Goal: Task Accomplishment & Management: Complete application form

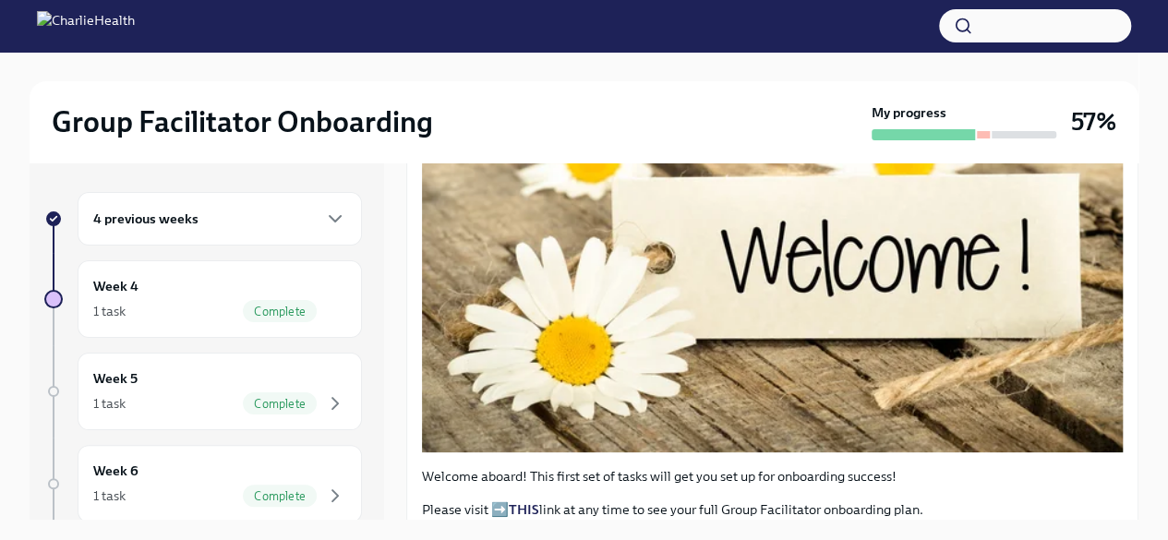
click at [296, 216] on div "4 previous weeks" at bounding box center [219, 219] width 253 height 22
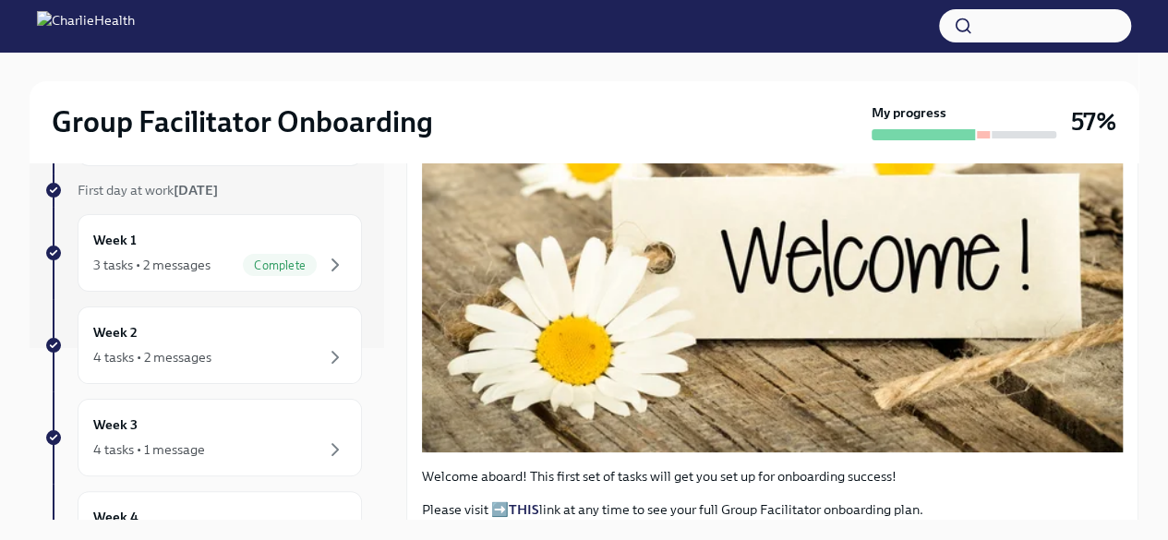
scroll to position [185, 0]
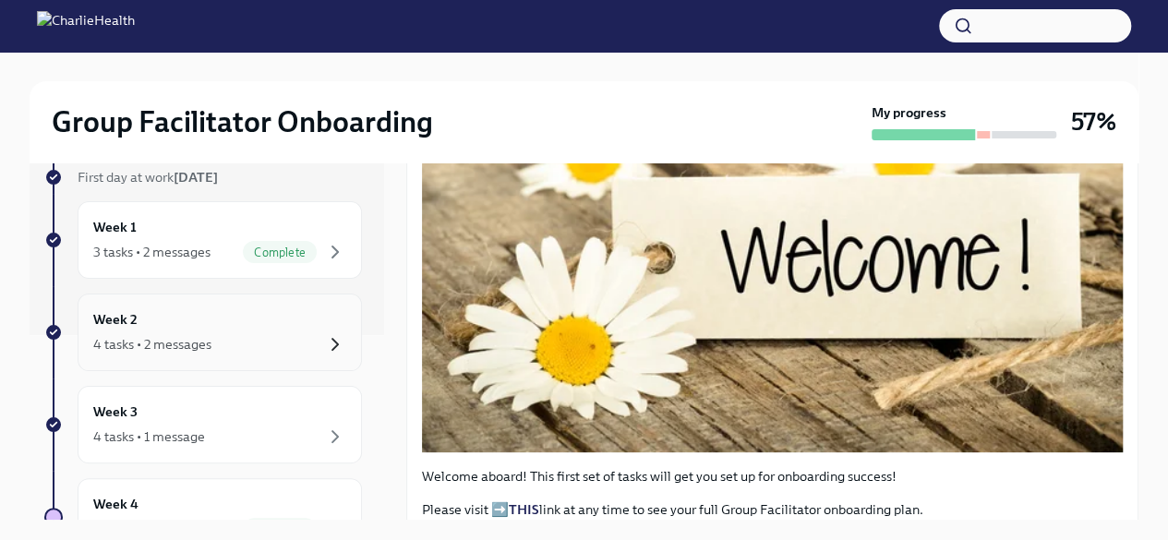
click at [331, 339] on icon "button" at bounding box center [335, 344] width 22 height 22
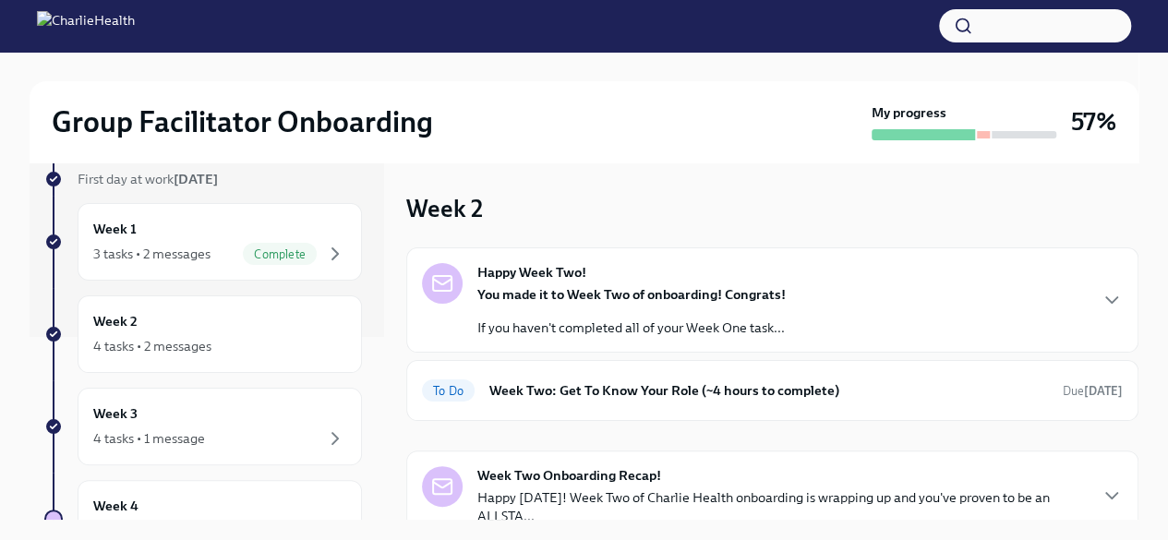
scroll to position [277, 0]
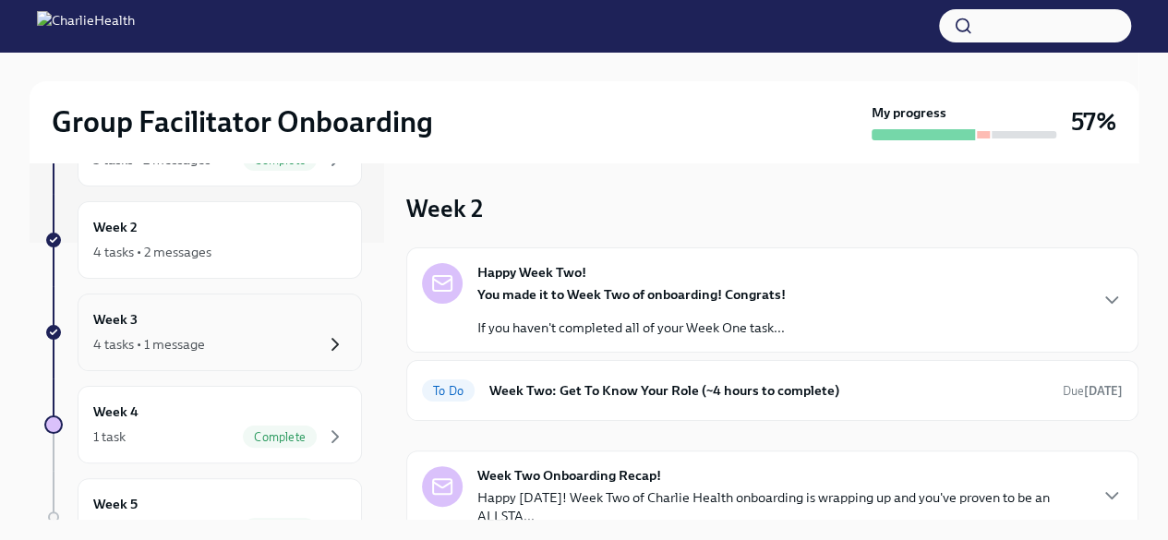
click at [324, 343] on icon "button" at bounding box center [335, 344] width 22 height 22
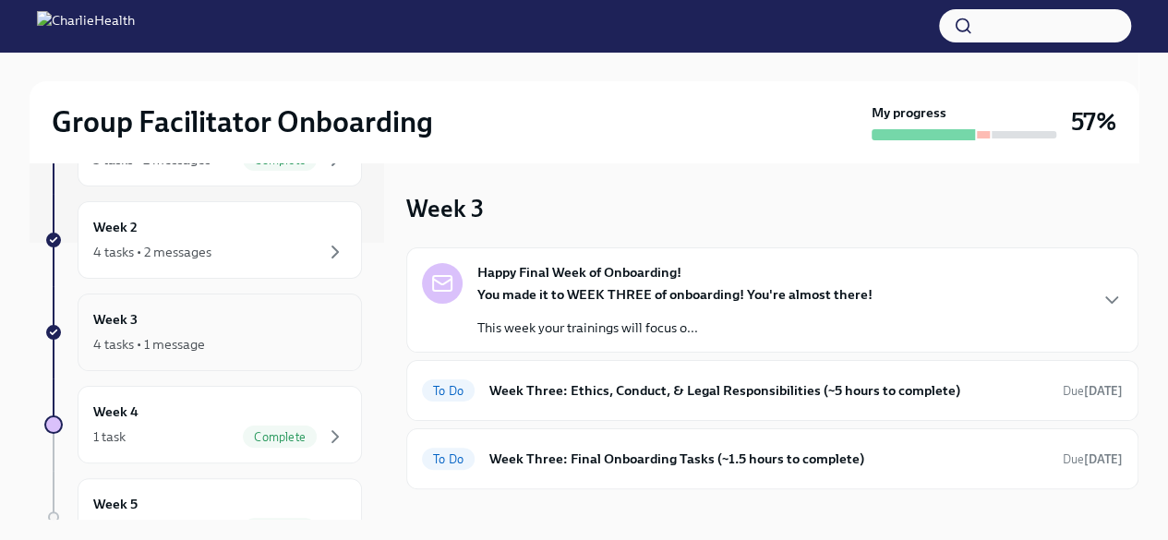
click at [324, 343] on icon "button" at bounding box center [335, 344] width 22 height 22
click at [305, 244] on div "4 tasks • 2 messages" at bounding box center [219, 252] width 253 height 22
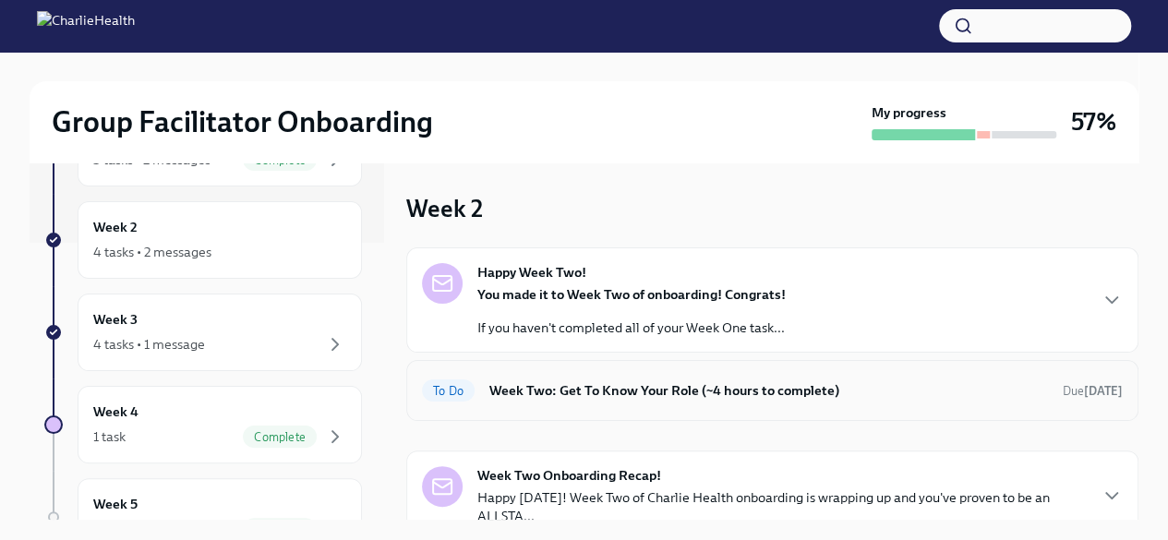
click at [461, 390] on span "To Do" at bounding box center [448, 391] width 53 height 14
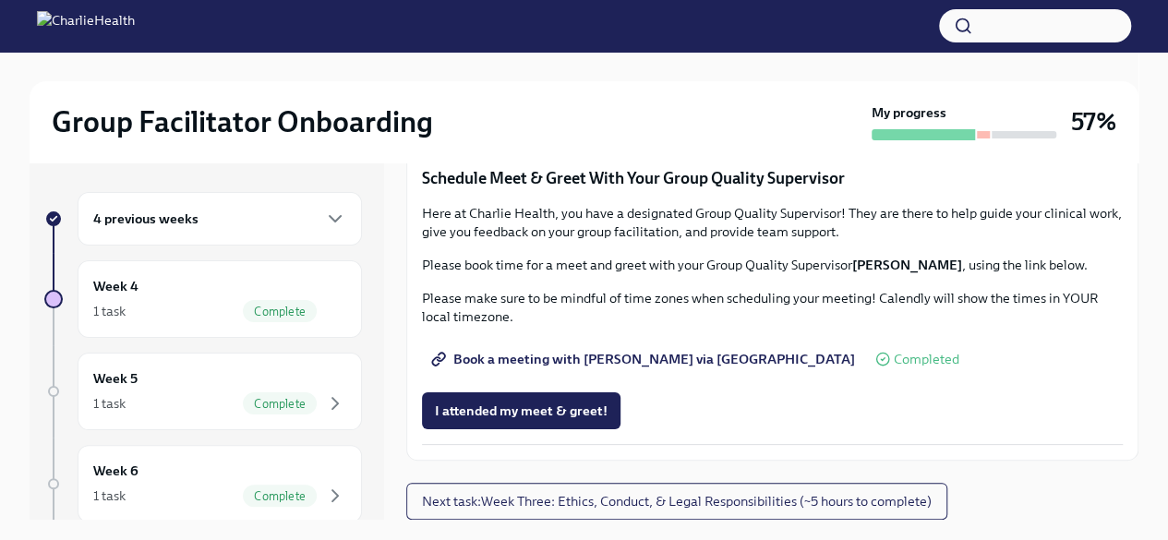
scroll to position [1814, 0]
click at [308, 212] on div "4 previous weeks" at bounding box center [219, 219] width 253 height 22
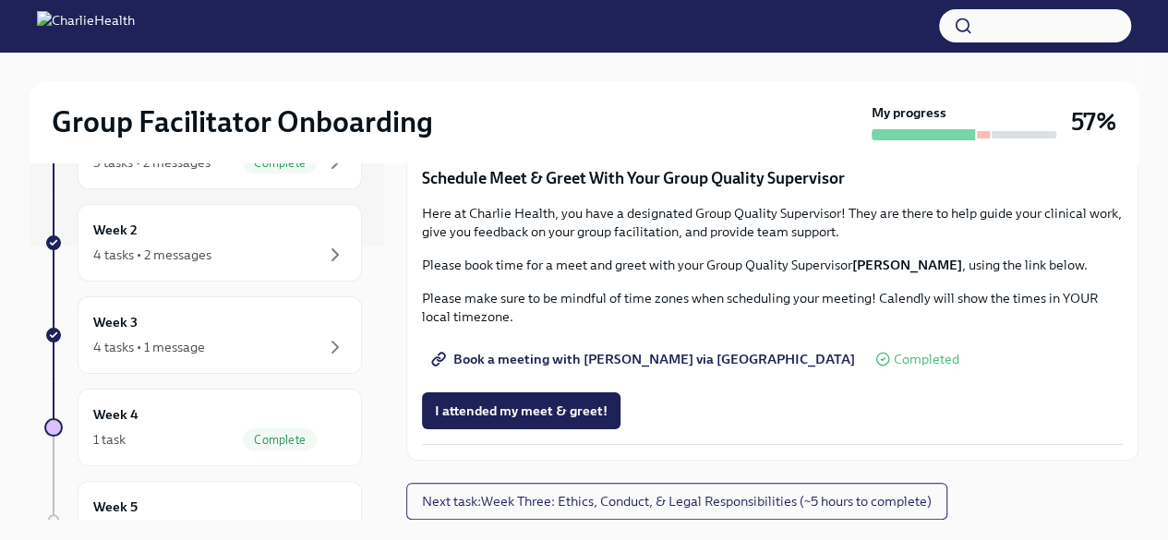
scroll to position [277, 0]
click at [327, 237] on div "Week 2 4 tasks • 2 messages" at bounding box center [219, 240] width 253 height 46
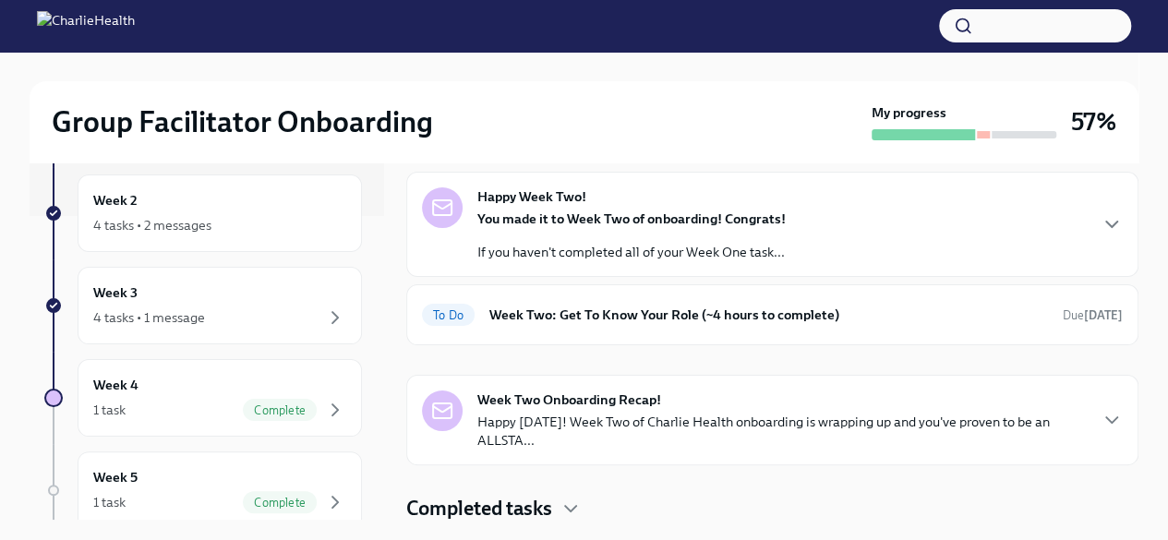
scroll to position [230, 0]
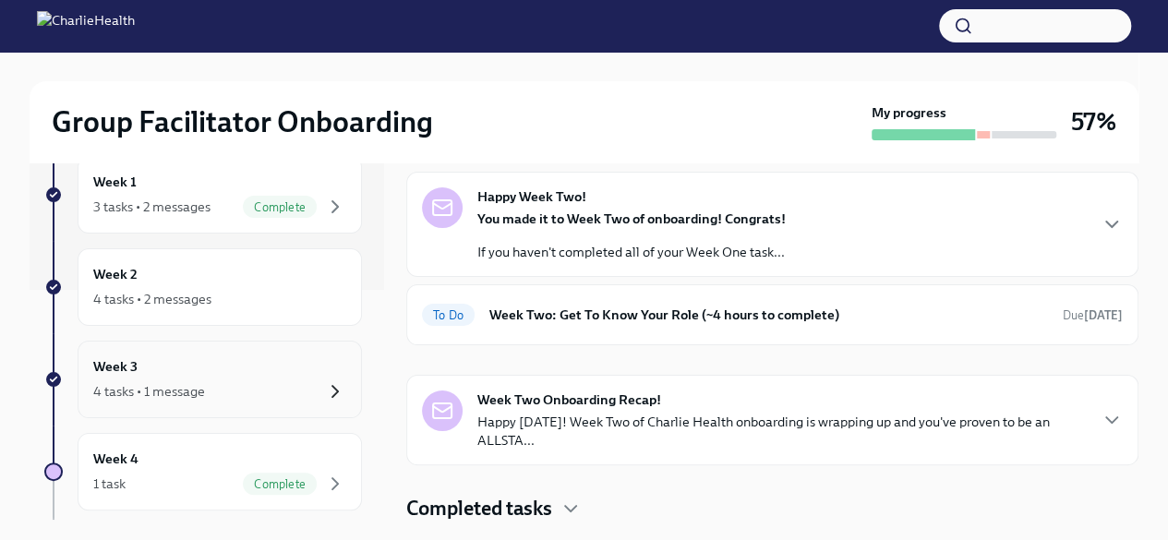
click at [326, 393] on icon "button" at bounding box center [335, 392] width 22 height 22
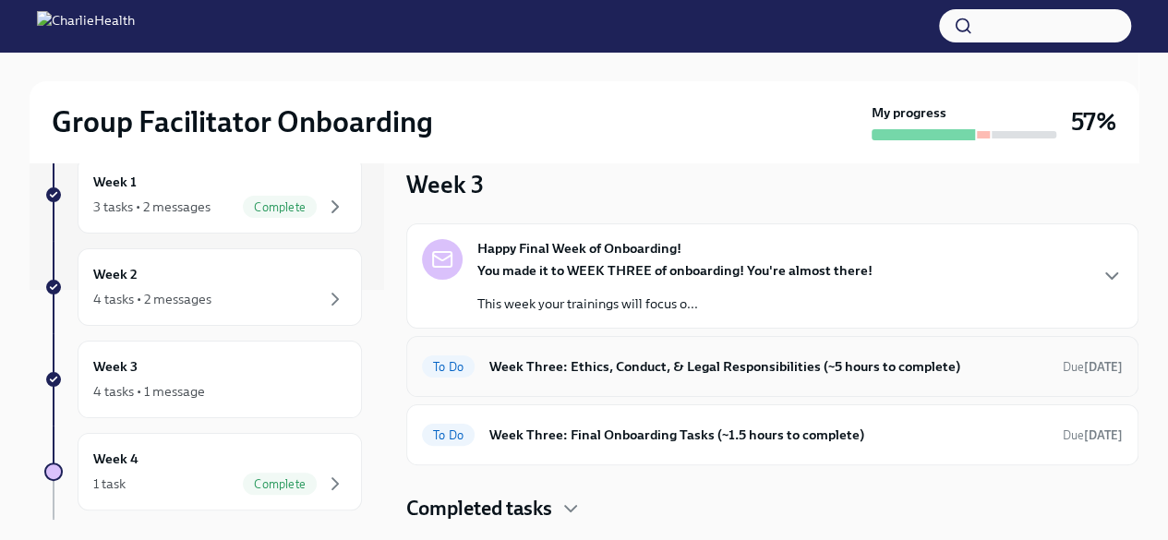
click at [658, 357] on h6 "Week Three: Ethics, Conduct, & Legal Responsibilities (~5 hours to complete)" at bounding box center [769, 367] width 559 height 20
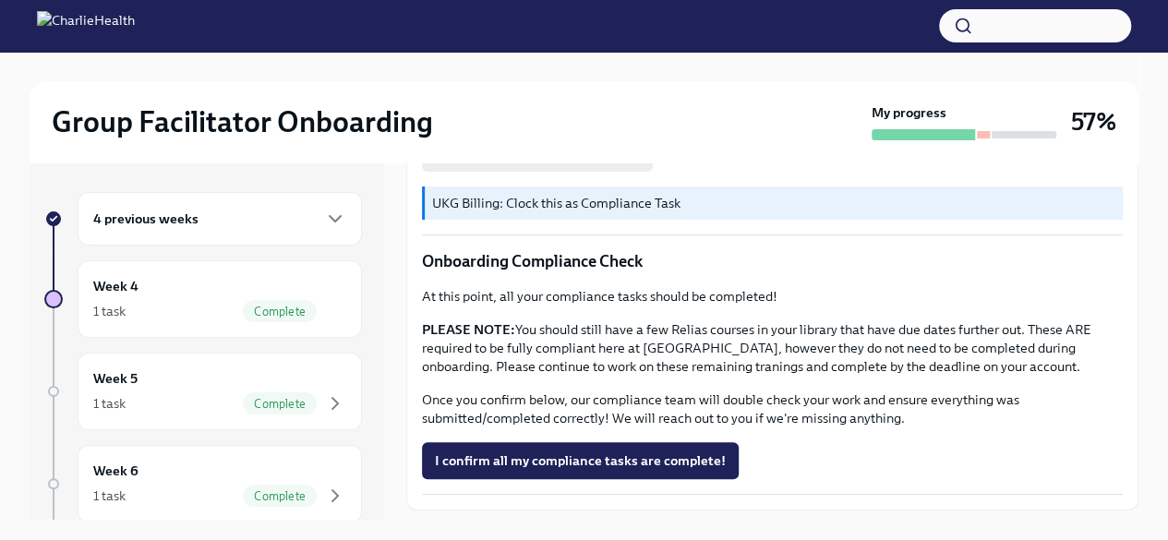
scroll to position [1108, 0]
click at [624, 451] on span "I confirm all my compliance tasks are complete!" at bounding box center [580, 460] width 291 height 18
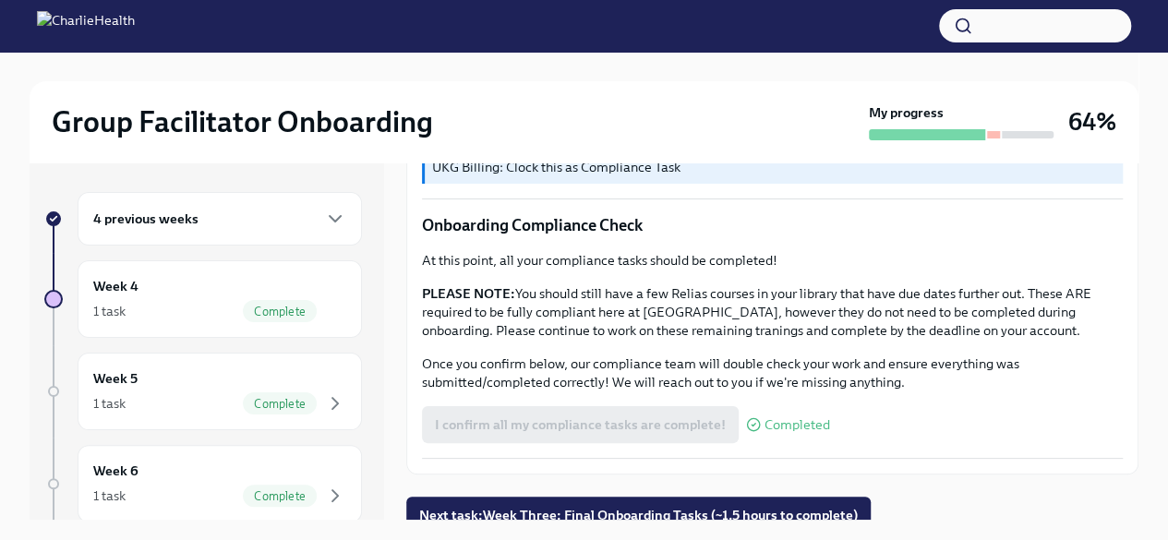
scroll to position [1145, 0]
click at [629, 504] on span "Next task : Week Three: Final Onboarding Tasks (~1.5 hours to complete)" at bounding box center [638, 513] width 439 height 18
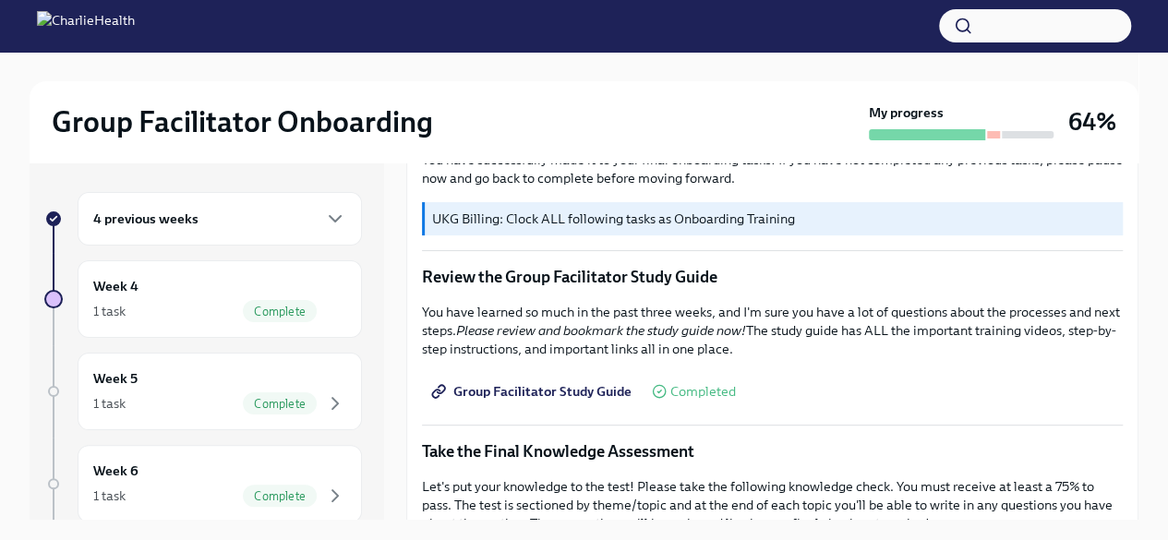
scroll to position [924, 0]
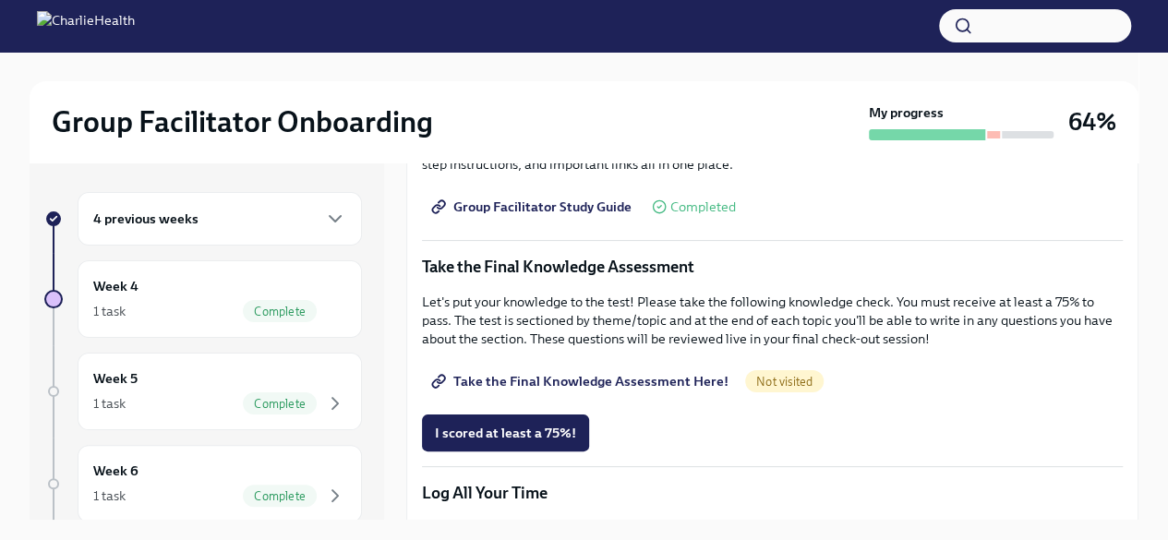
click at [582, 372] on span "Take the Final Knowledge Assessment Here!" at bounding box center [582, 381] width 294 height 18
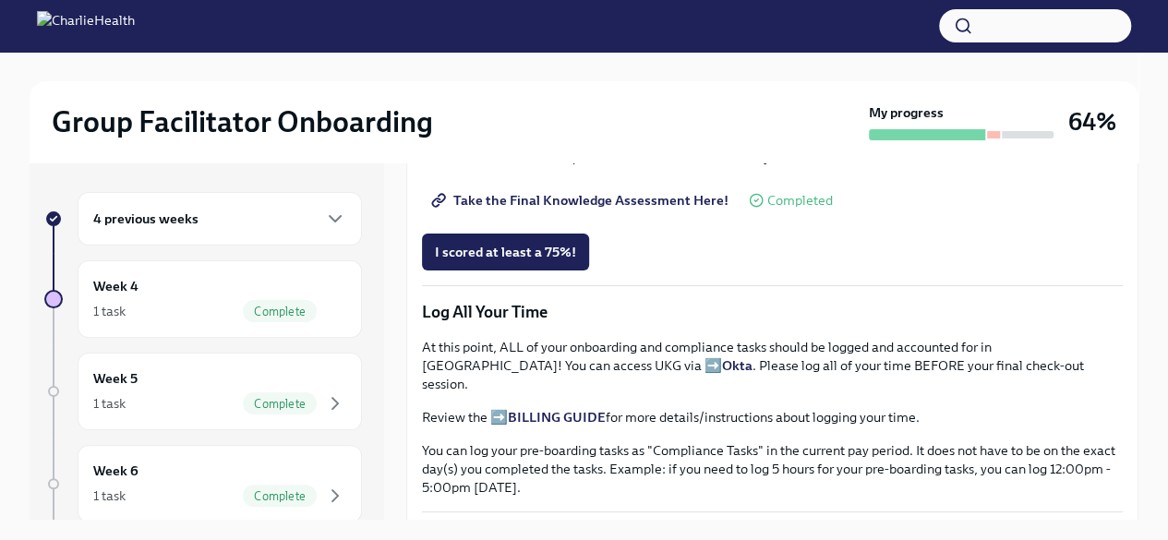
scroll to position [1108, 0]
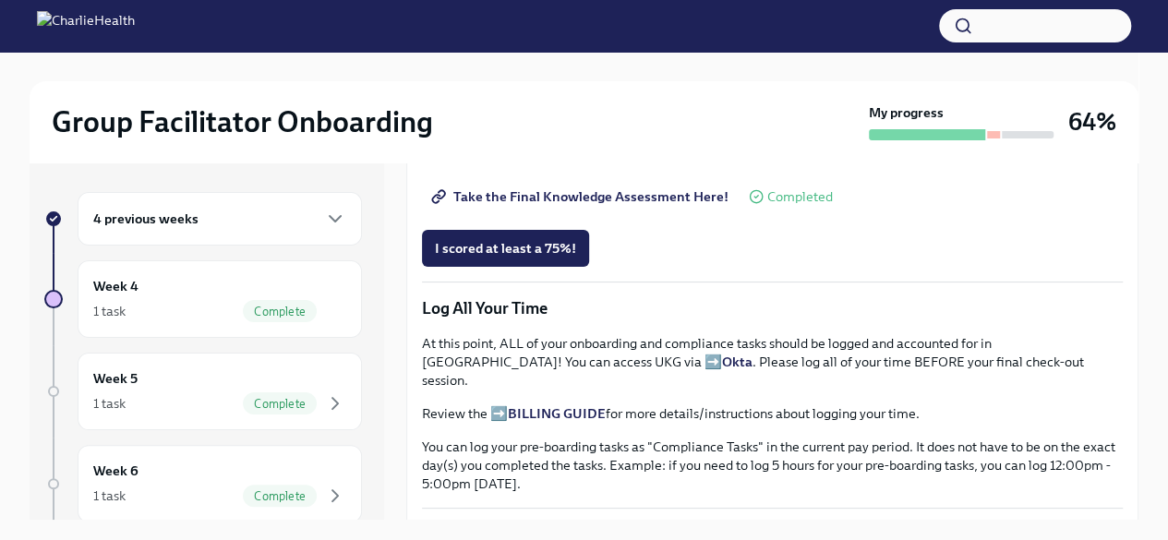
click at [523, 239] on span "I scored at least a 75%!" at bounding box center [505, 248] width 141 height 18
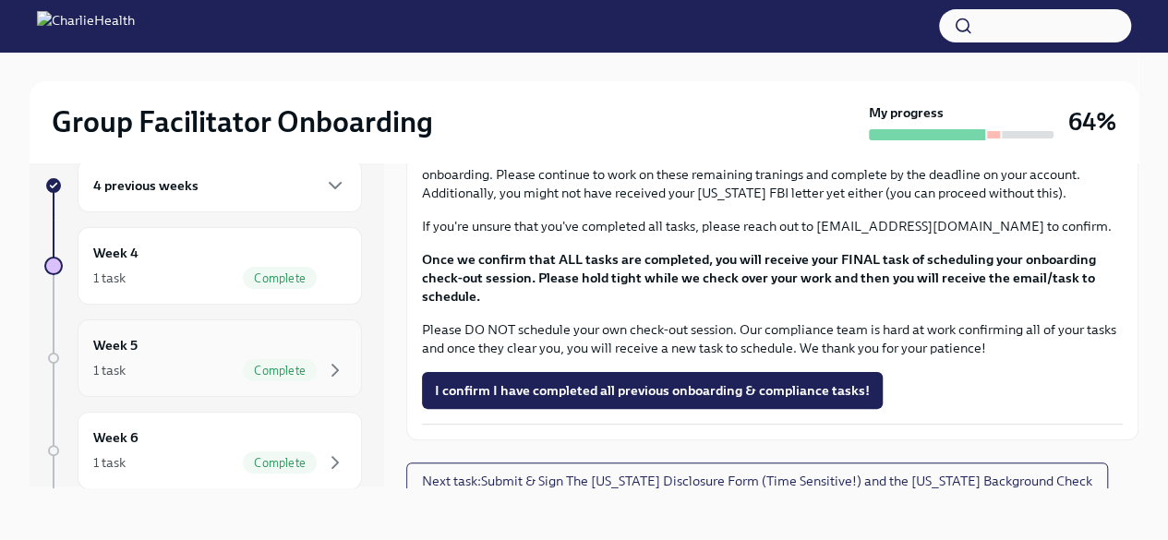
scroll to position [0, 0]
click at [464, 381] on span "I confirm I have completed all previous onboarding & compliance tasks!" at bounding box center [652, 390] width 435 height 18
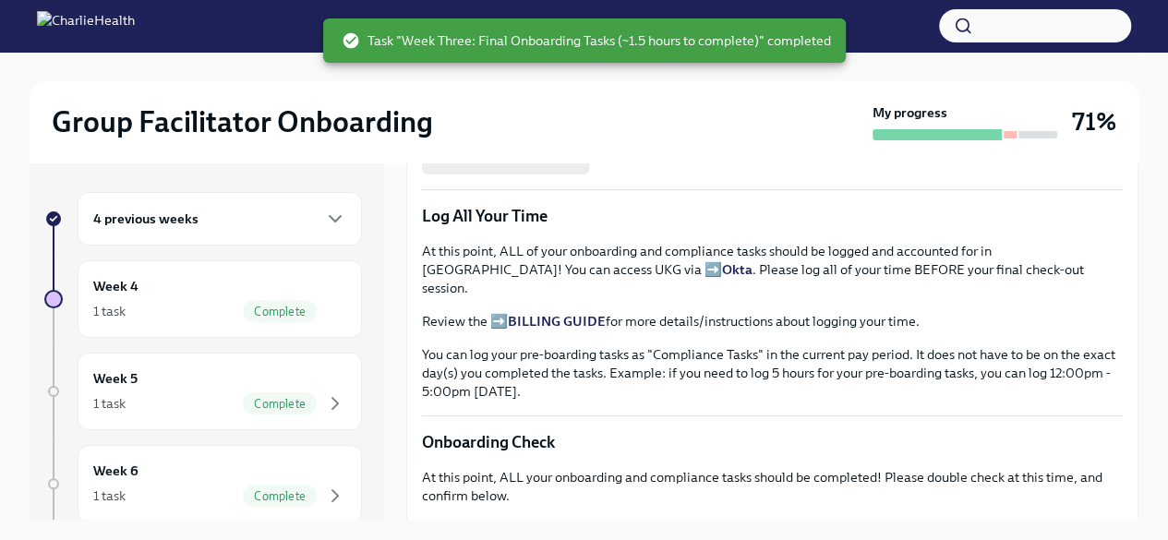
scroll to position [1561, 0]
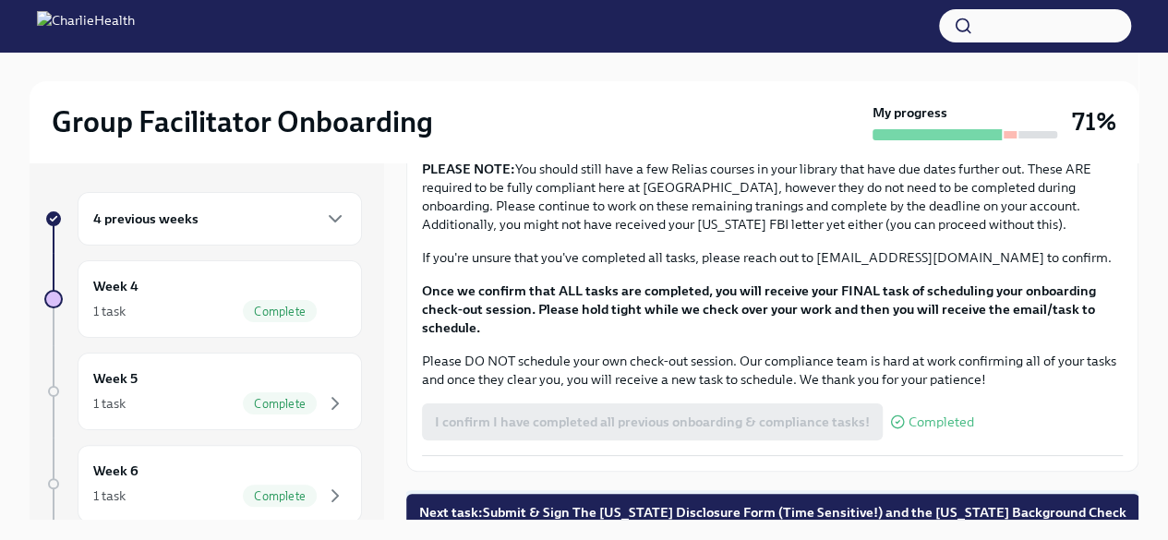
click at [535, 512] on button "Next task : Submit & Sign The [US_STATE] Disclosure Form (Time Sensitive!) and …" at bounding box center [772, 512] width 733 height 37
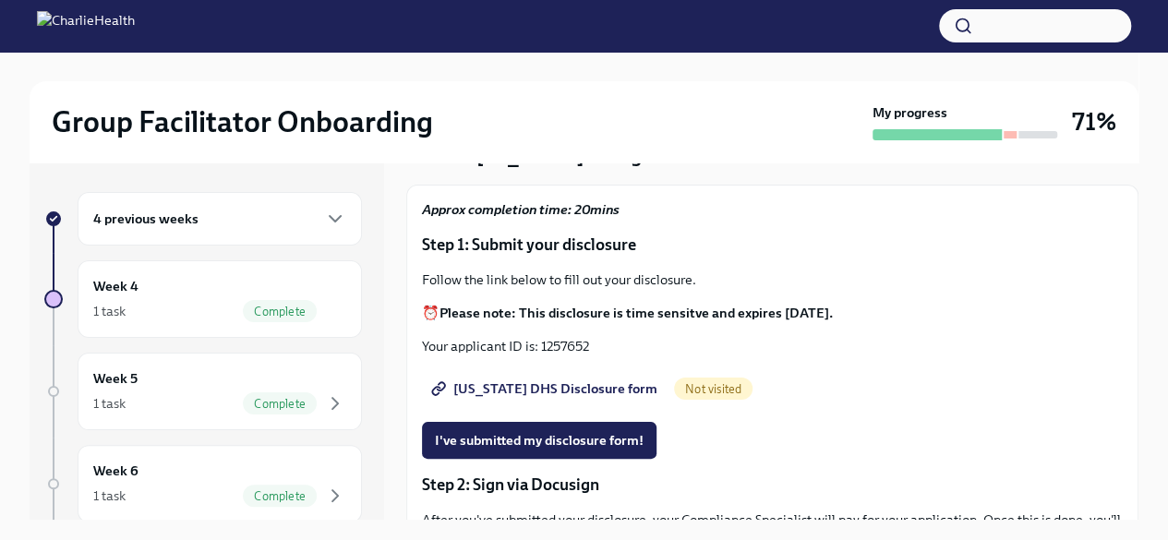
scroll to position [92, 0]
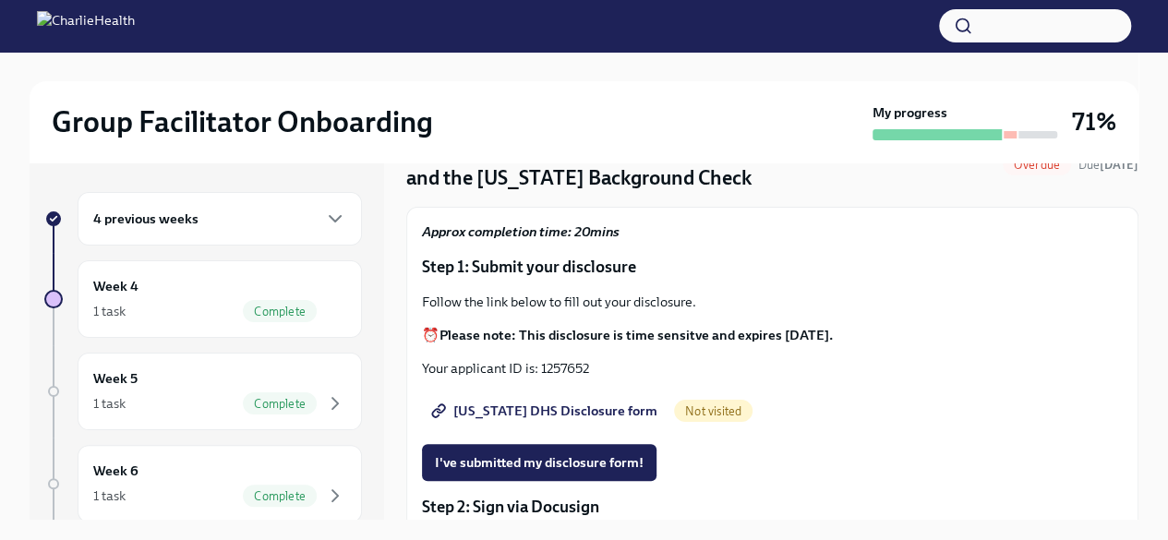
click at [542, 411] on span "[US_STATE] DHS Disclosure form" at bounding box center [546, 411] width 223 height 18
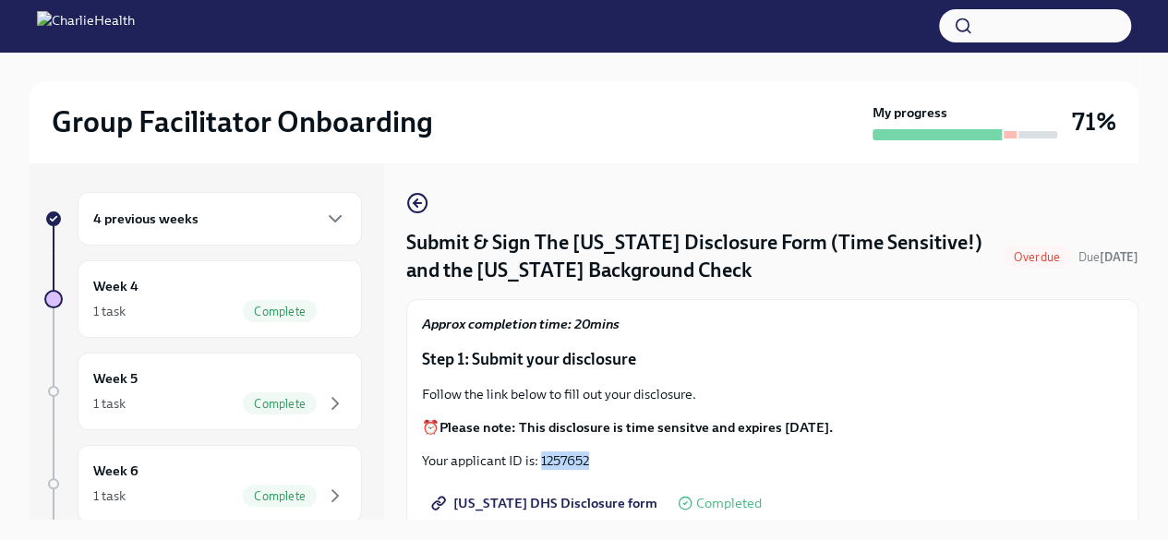
drag, startPoint x: 542, startPoint y: 456, endPoint x: 590, endPoint y: 460, distance: 48.2
click at [601, 465] on p "Your applicant ID is: 1257652" at bounding box center [772, 461] width 701 height 18
copy p "1257652"
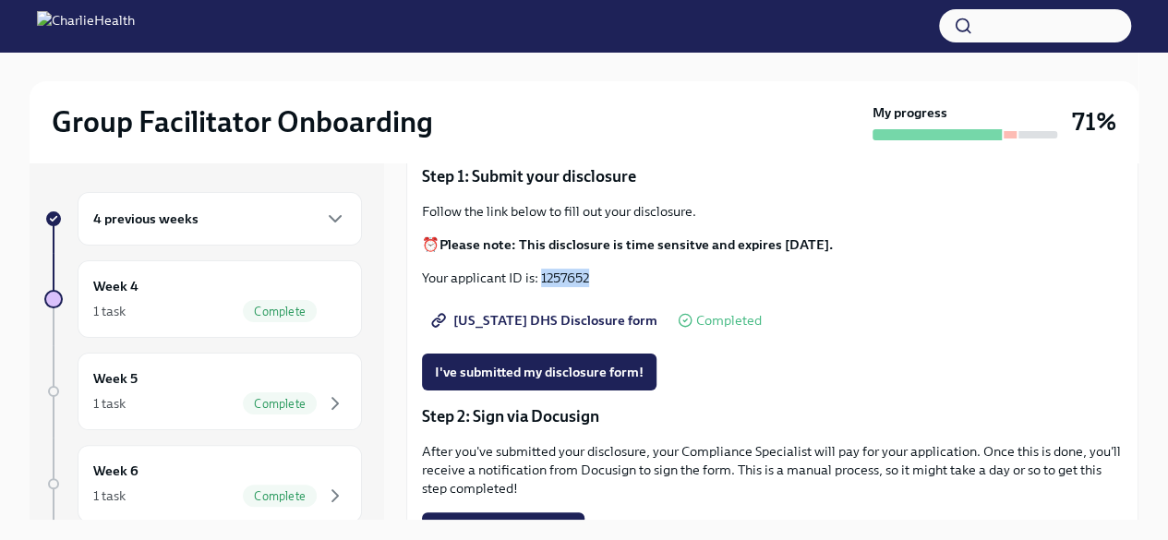
scroll to position [185, 0]
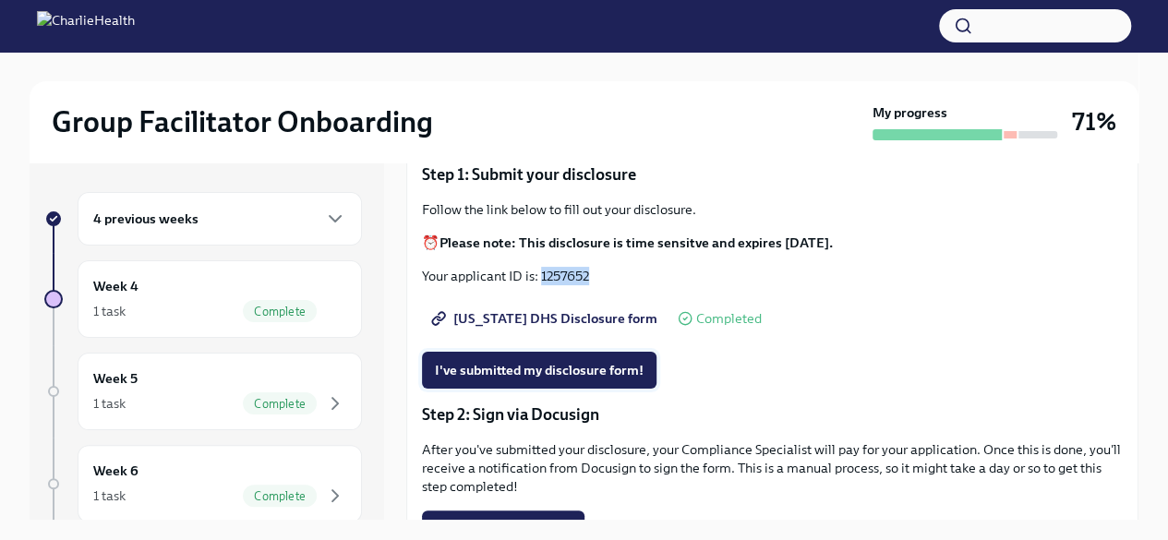
click at [561, 373] on span "I've submitted my disclosure form!" at bounding box center [539, 370] width 209 height 18
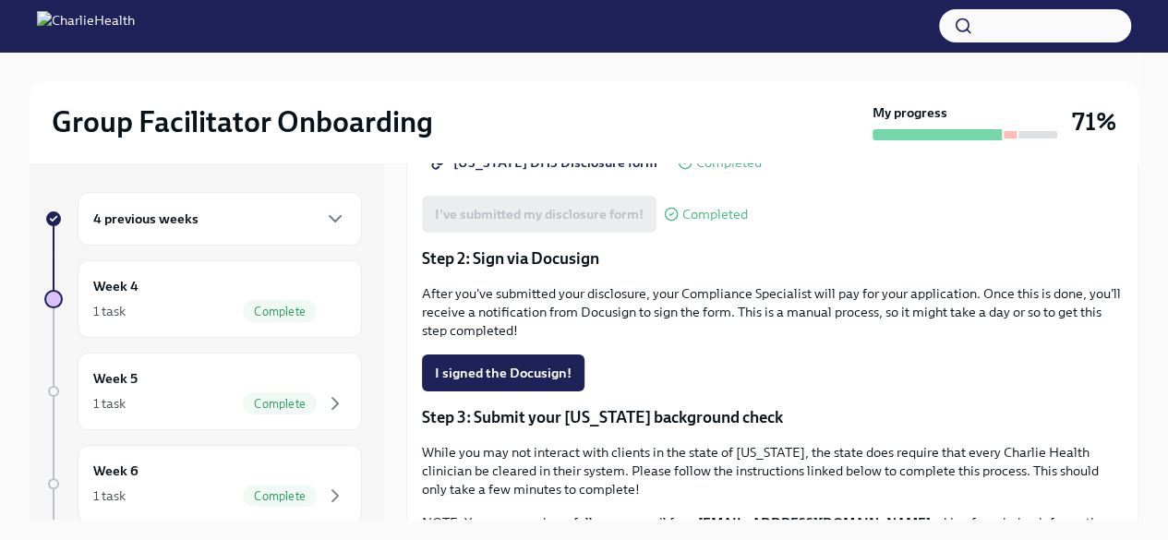
scroll to position [369, 0]
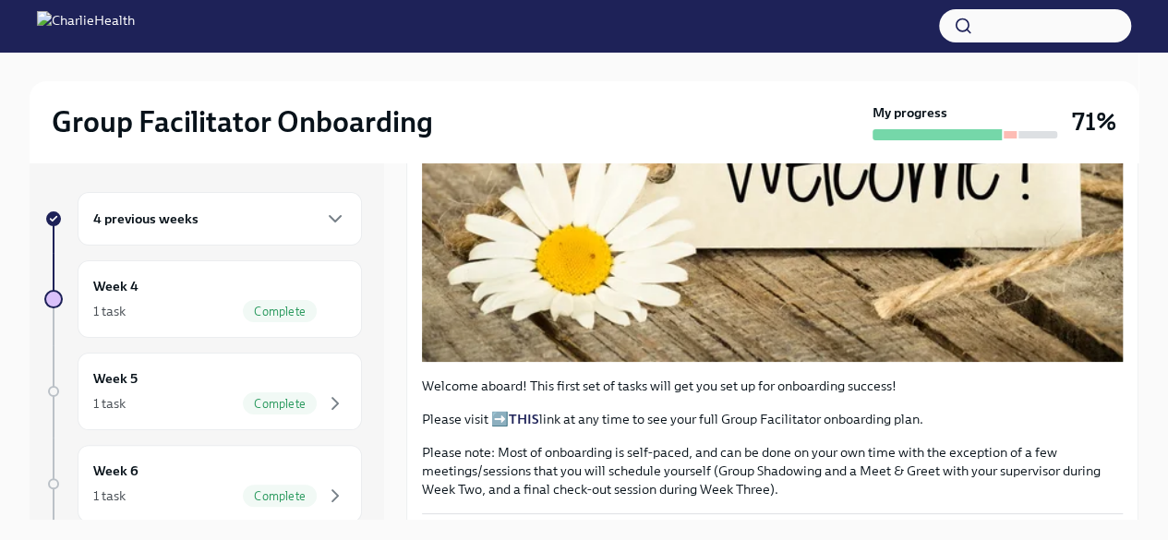
scroll to position [462, 0]
